Goal: Task Accomplishment & Management: Use online tool/utility

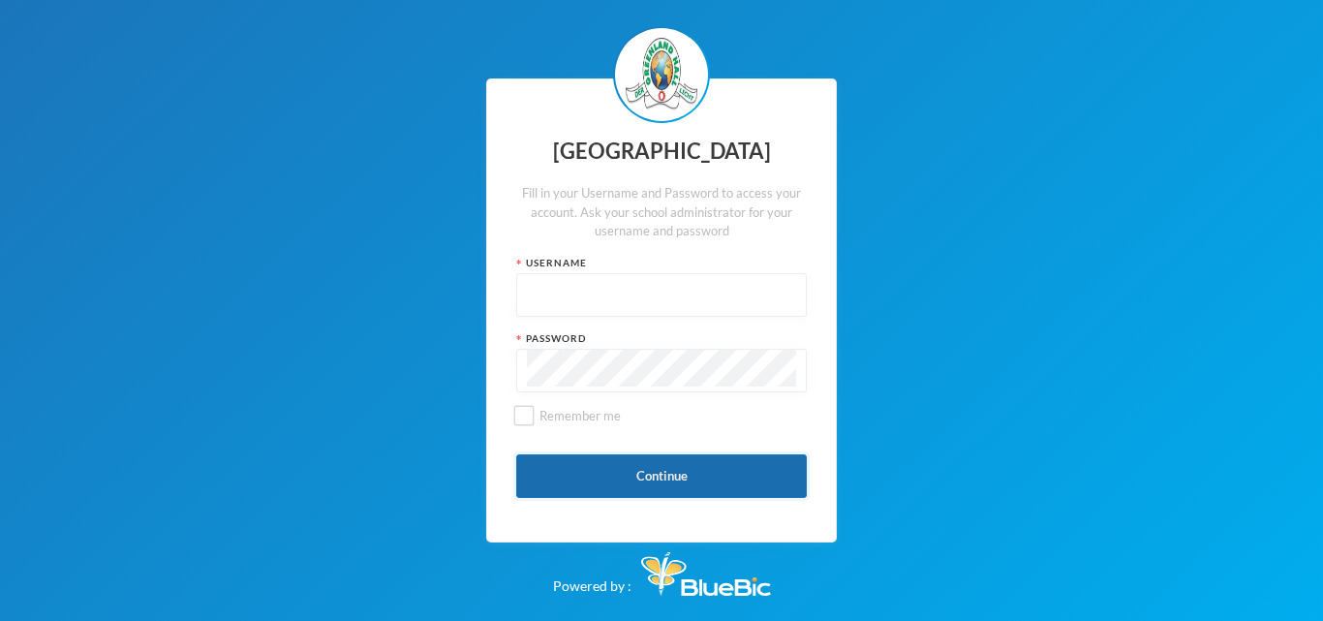
type input "glh23es30"
click at [620, 458] on button "Continue" at bounding box center [661, 476] width 291 height 44
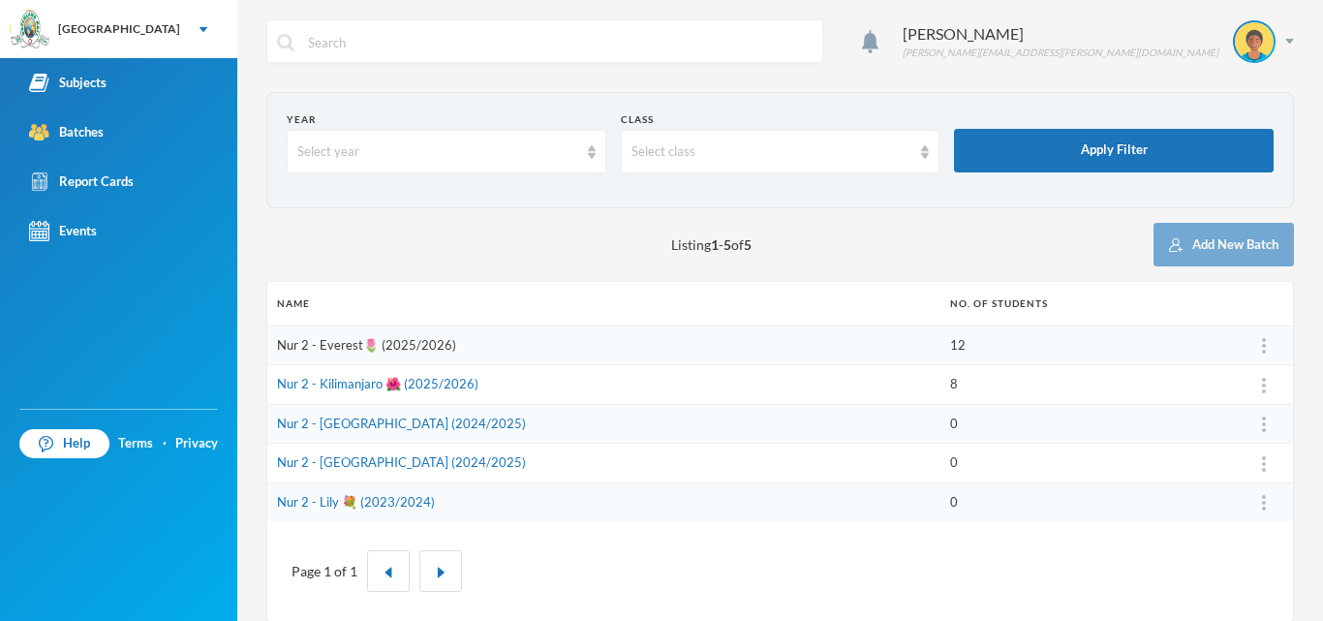
click at [402, 346] on link "Nur 2 - Everest🌷 (2025/2026)" at bounding box center [366, 344] width 179 height 15
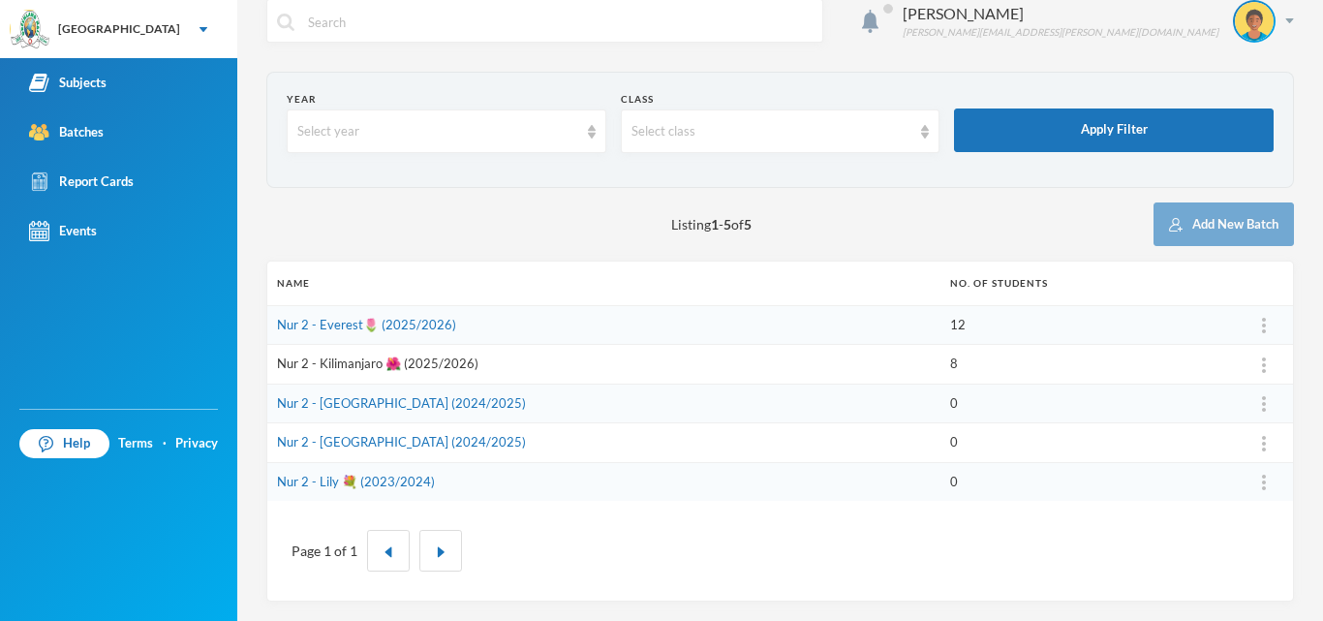
click at [338, 359] on link "Nur 2 - Kilimanjaro 🌺 (2025/2026)" at bounding box center [377, 362] width 201 height 15
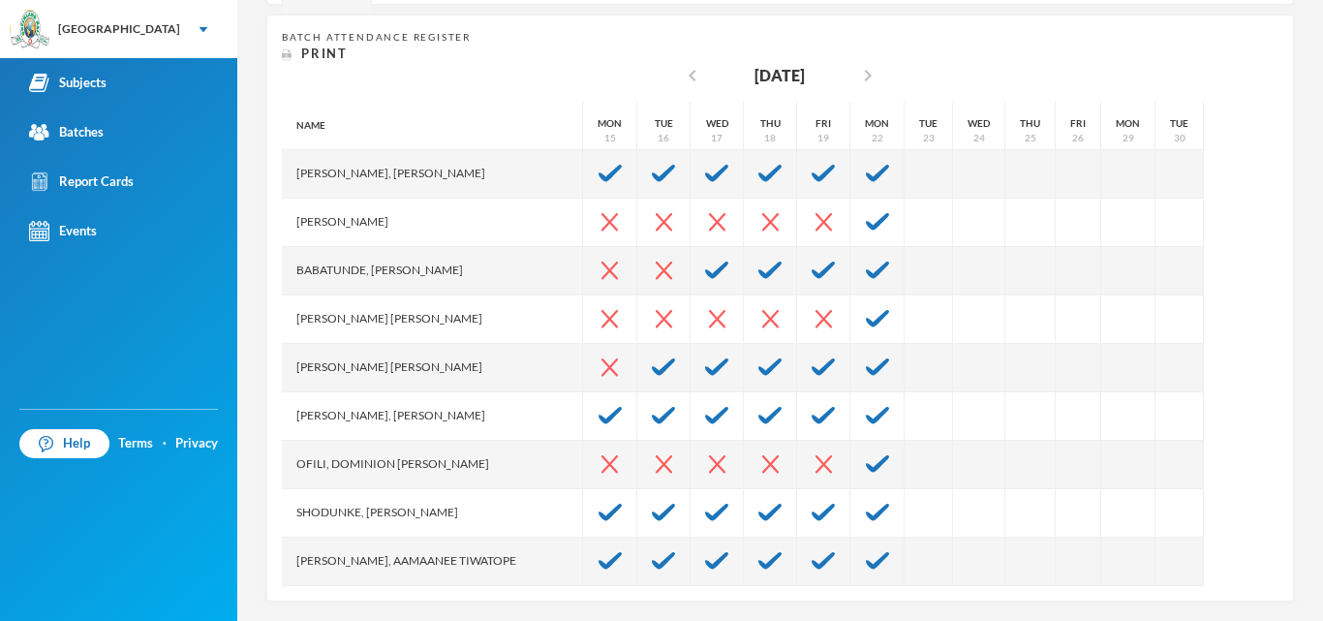
scroll to position [379, 0]
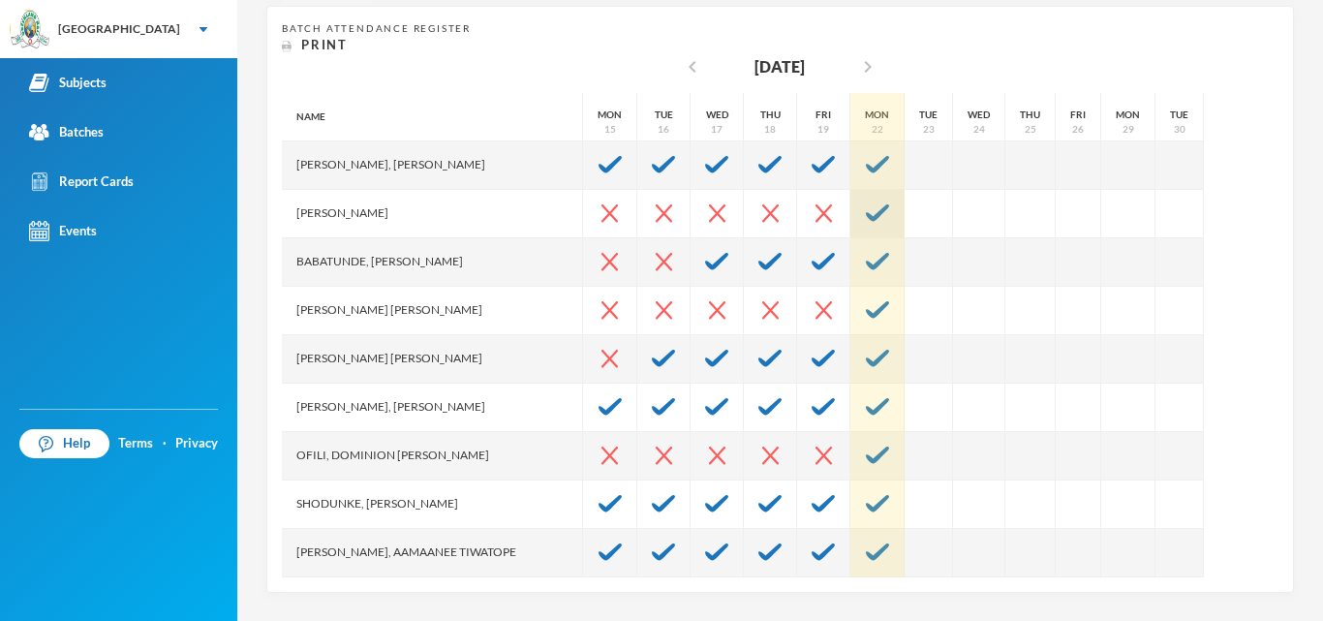
click at [866, 207] on img at bounding box center [877, 212] width 23 height 17
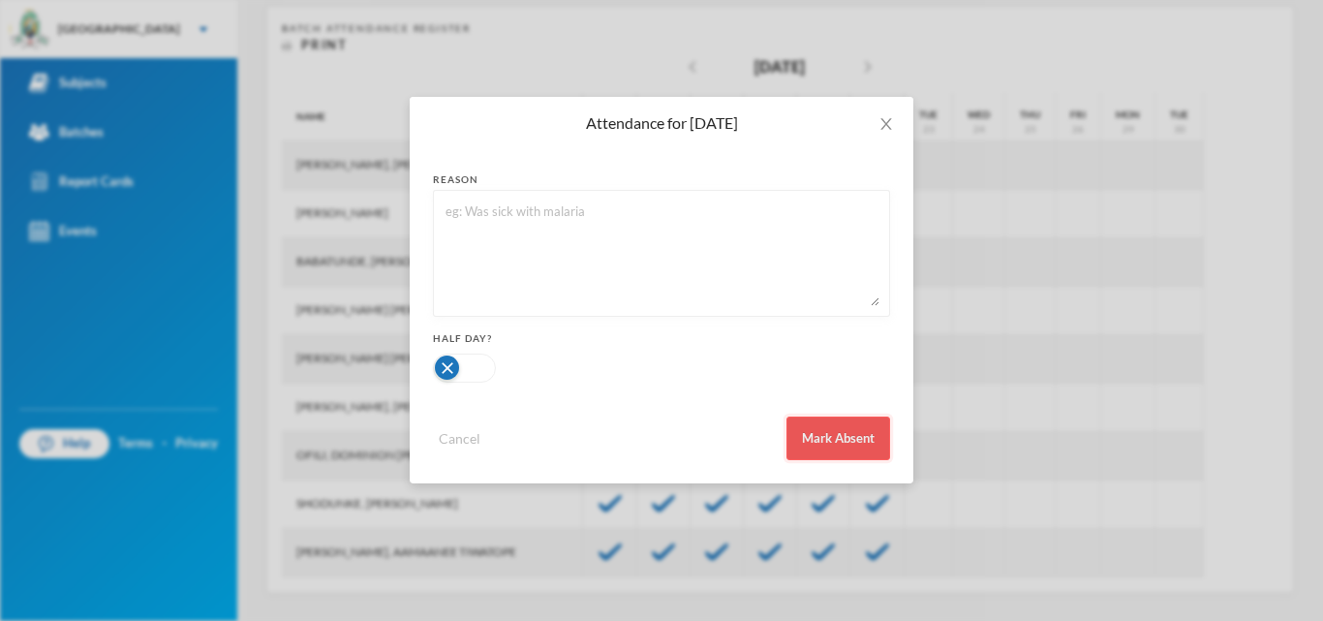
click at [800, 458] on button "Mark Absent" at bounding box center [838, 438] width 104 height 44
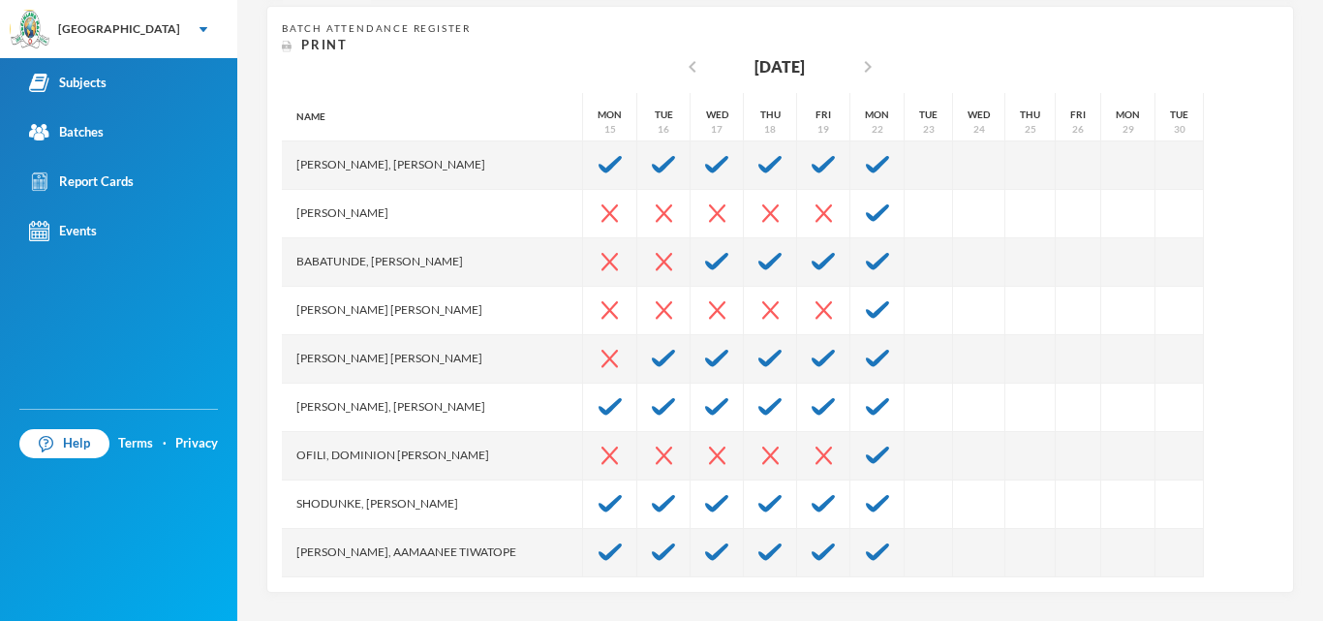
click at [850, 445] on div at bounding box center [877, 456] width 54 height 48
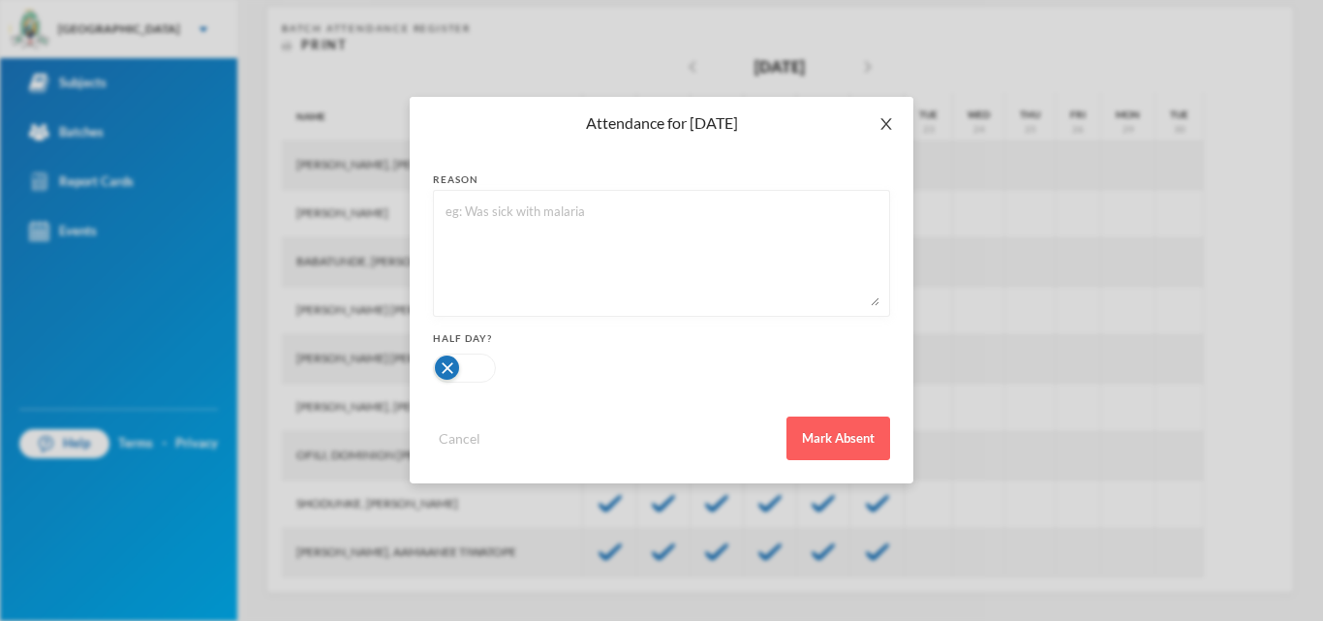
click at [888, 130] on icon "icon: close" at bounding box center [885, 123] width 15 height 15
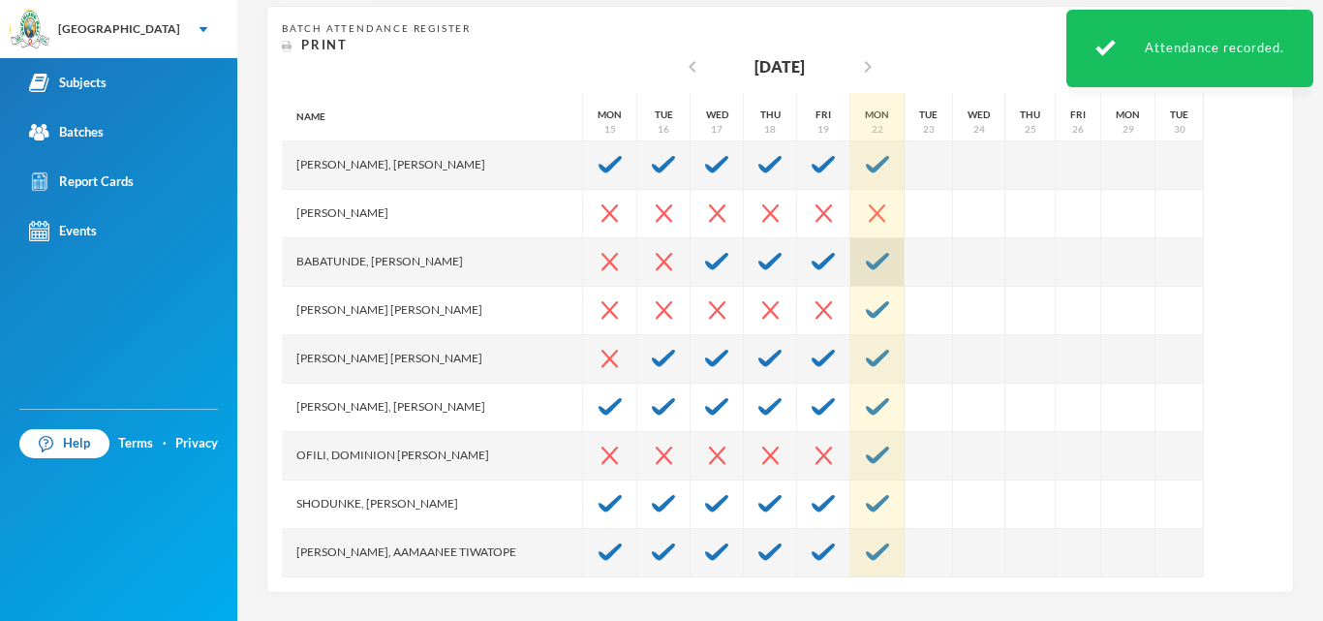
click at [866, 256] on img at bounding box center [877, 261] width 23 height 17
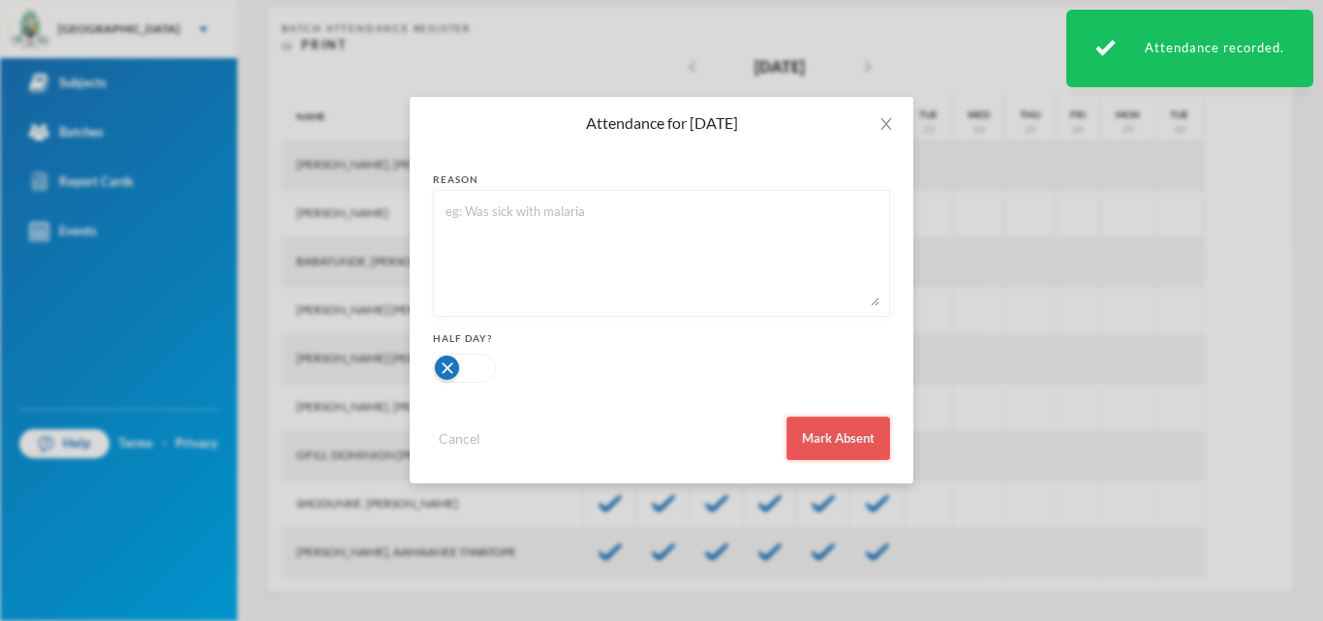
click at [810, 451] on button "Mark Absent" at bounding box center [838, 438] width 104 height 44
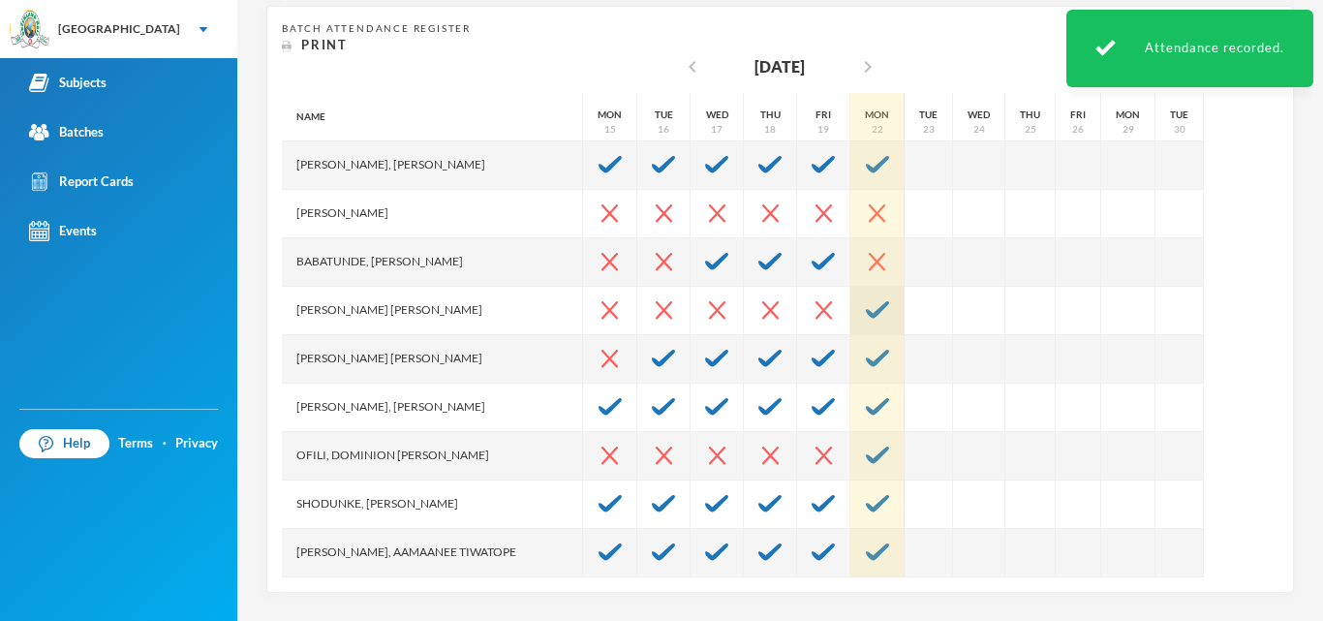
click at [866, 305] on img at bounding box center [877, 309] width 23 height 17
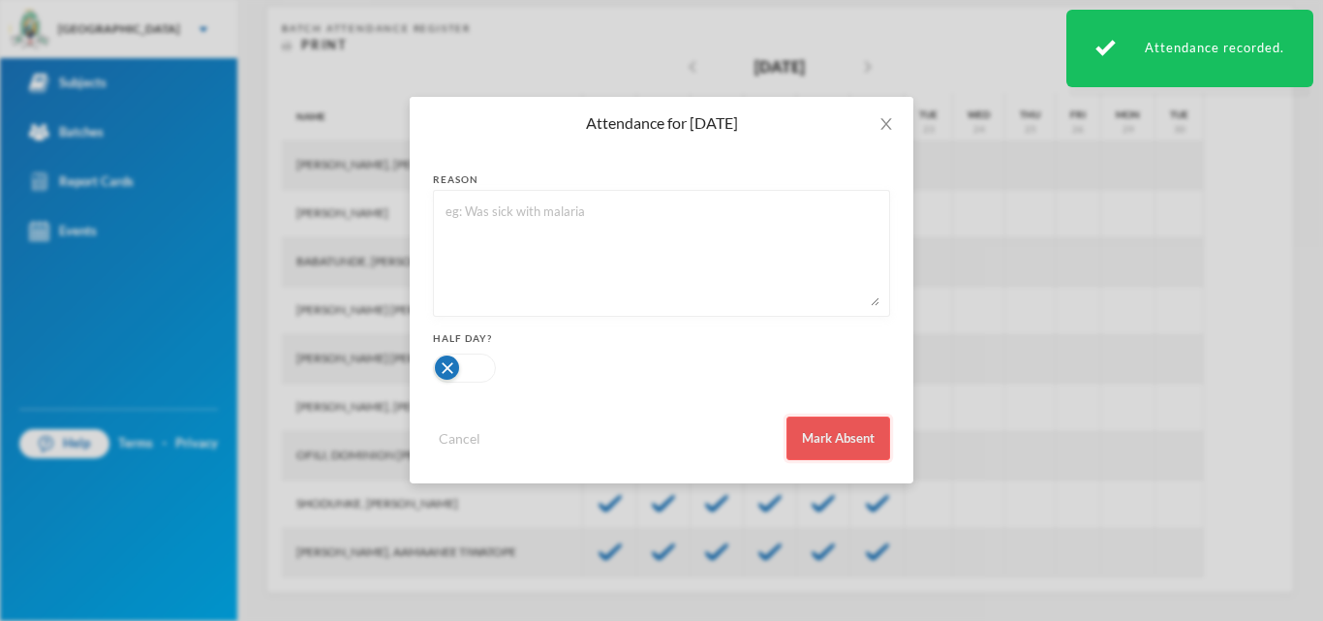
click at [827, 442] on button "Mark Absent" at bounding box center [838, 438] width 104 height 44
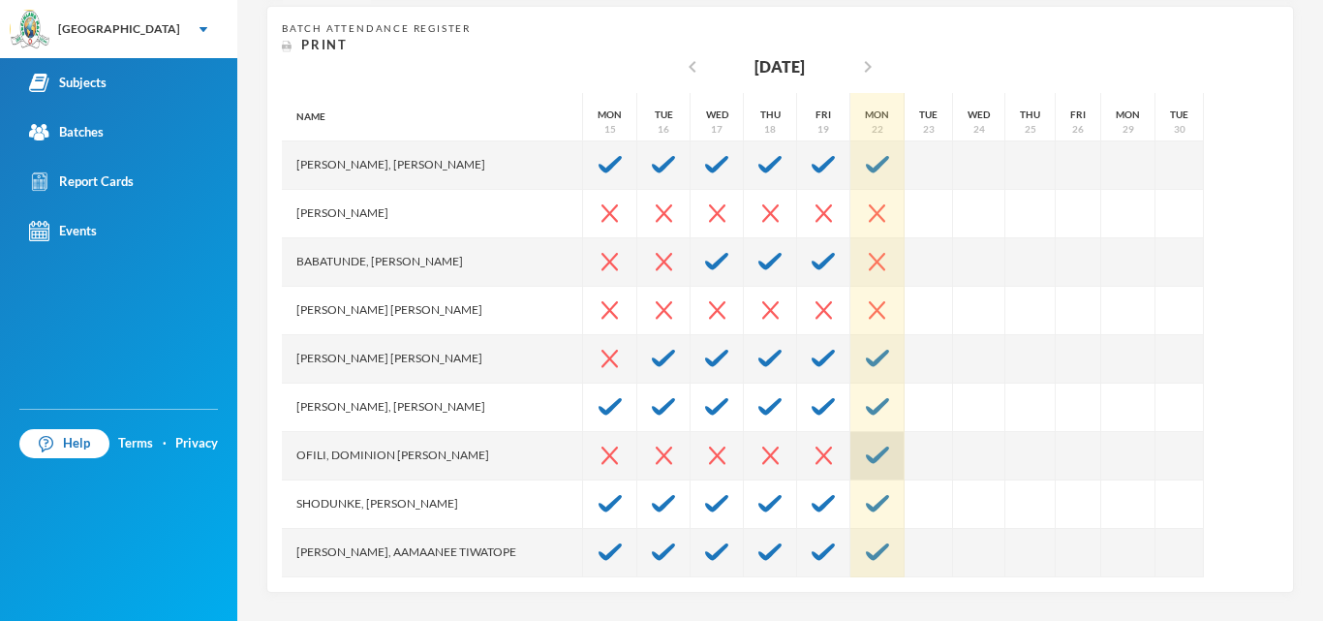
click at [866, 453] on img at bounding box center [877, 454] width 23 height 17
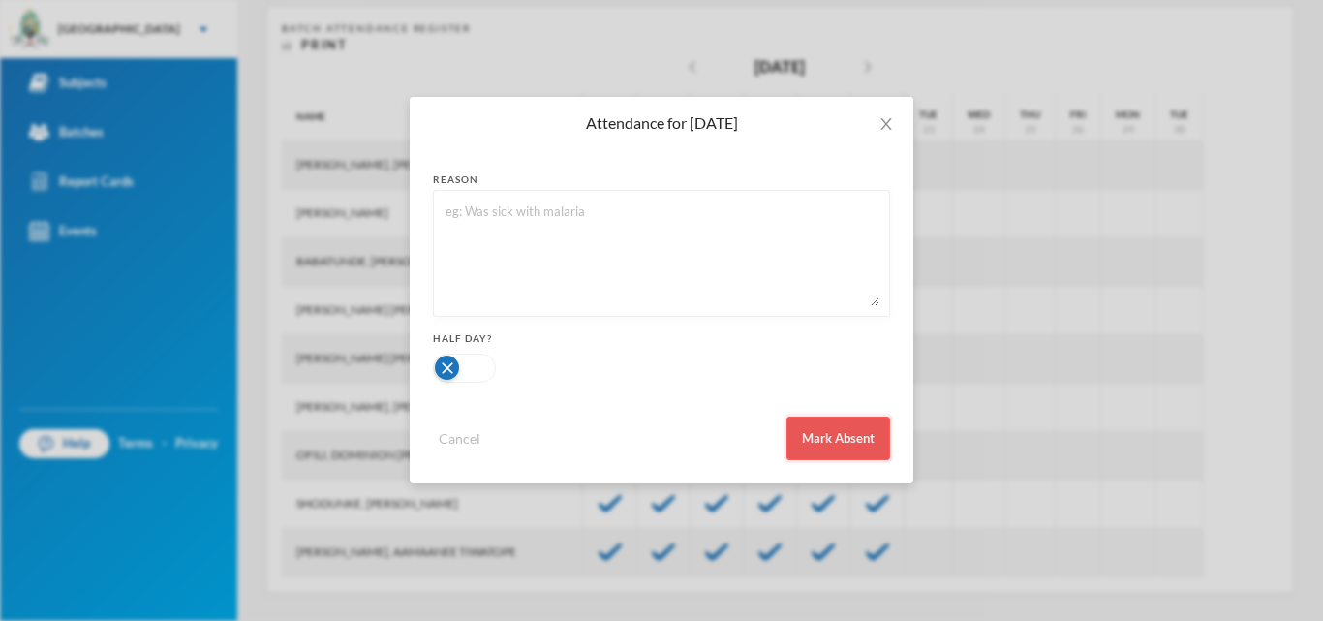
click at [857, 433] on button "Mark Absent" at bounding box center [838, 438] width 104 height 44
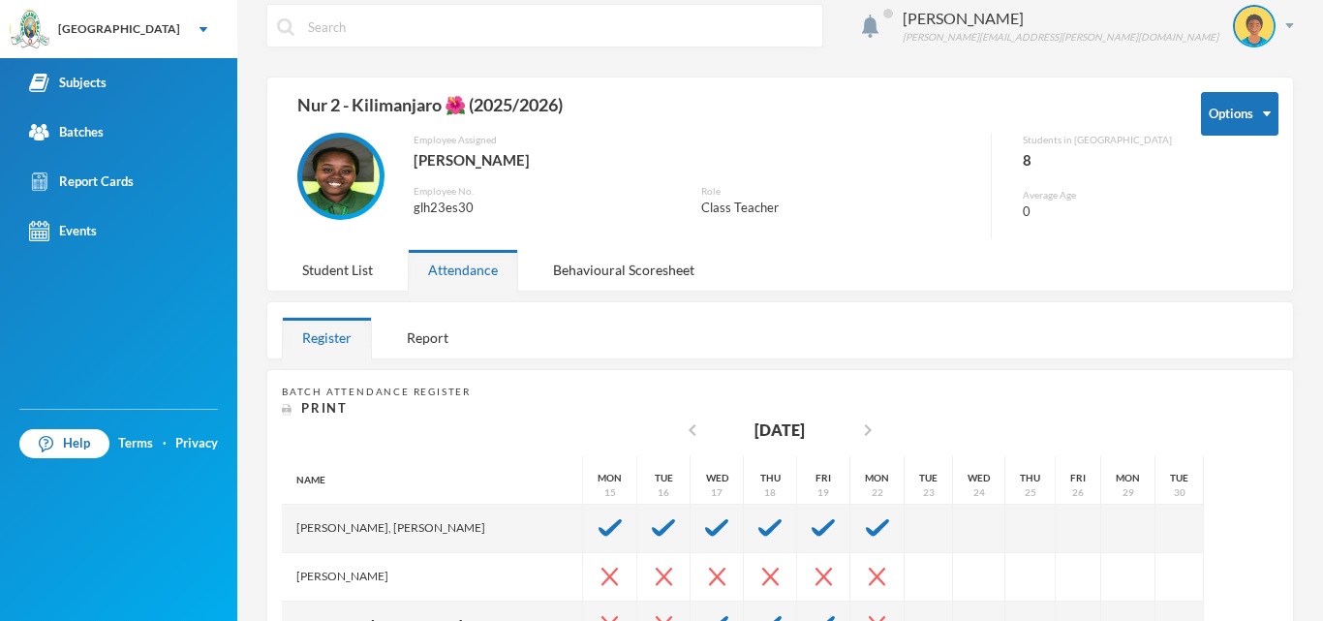
scroll to position [0, 0]
